Goal: Transaction & Acquisition: Purchase product/service

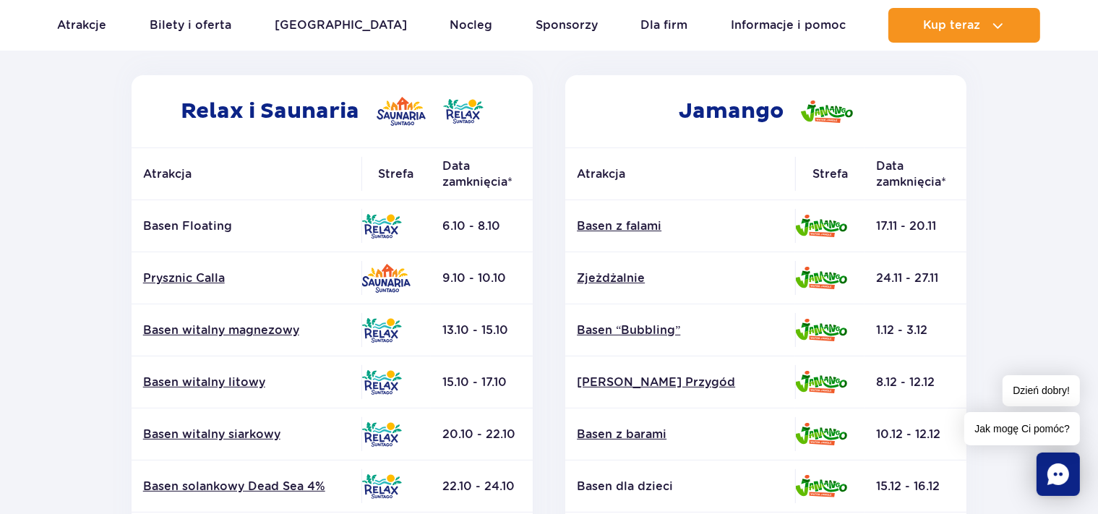
scroll to position [153, 0]
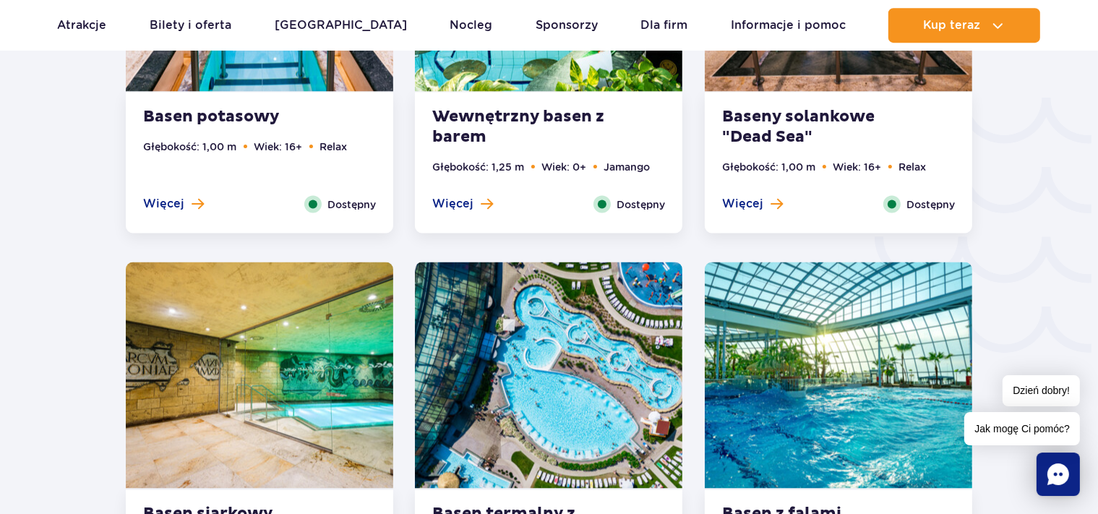
scroll to position [2505, 0]
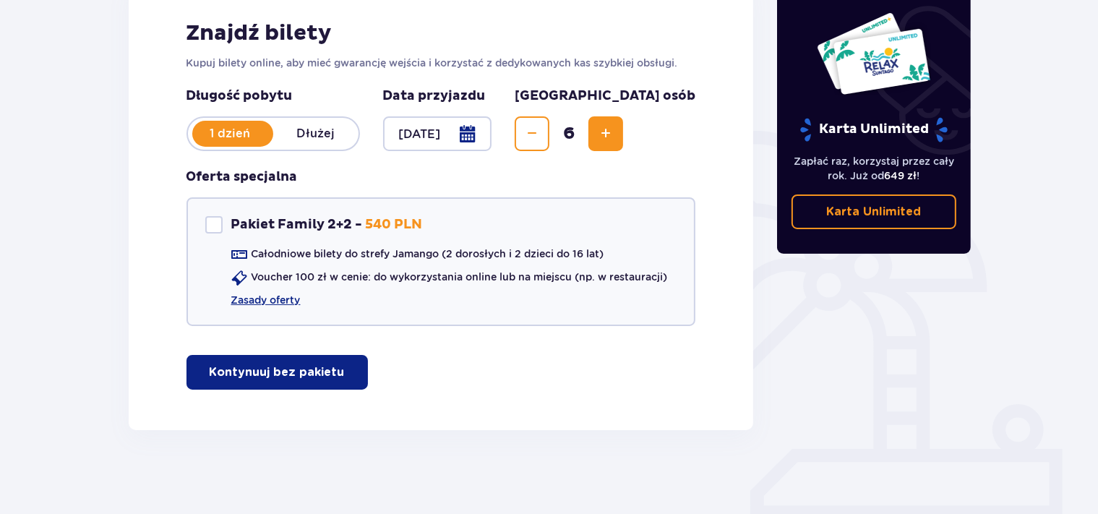
scroll to position [230, 0]
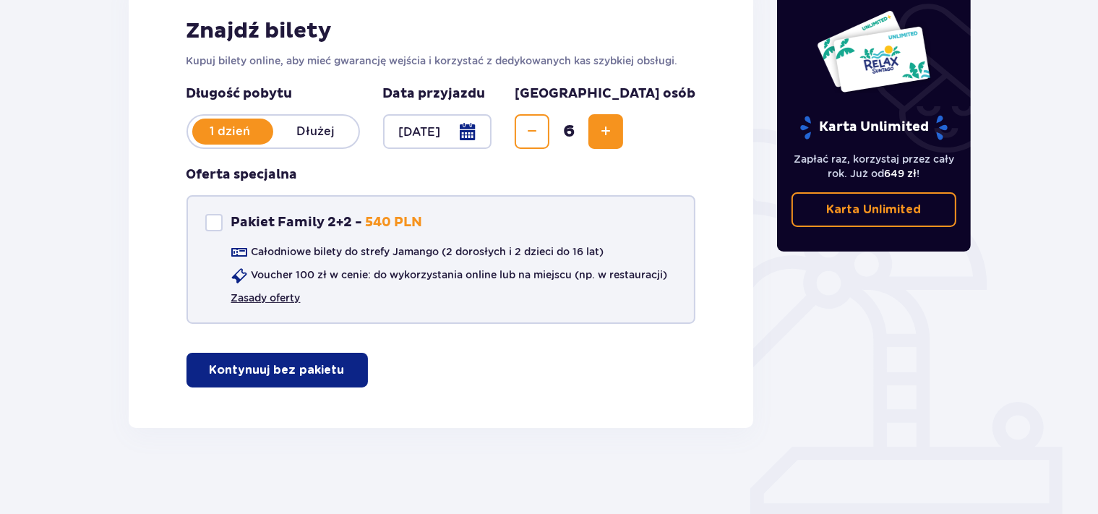
click at [263, 301] on link "Zasady oferty" at bounding box center [265, 298] width 69 height 14
